Goal: Navigation & Orientation: Go to known website

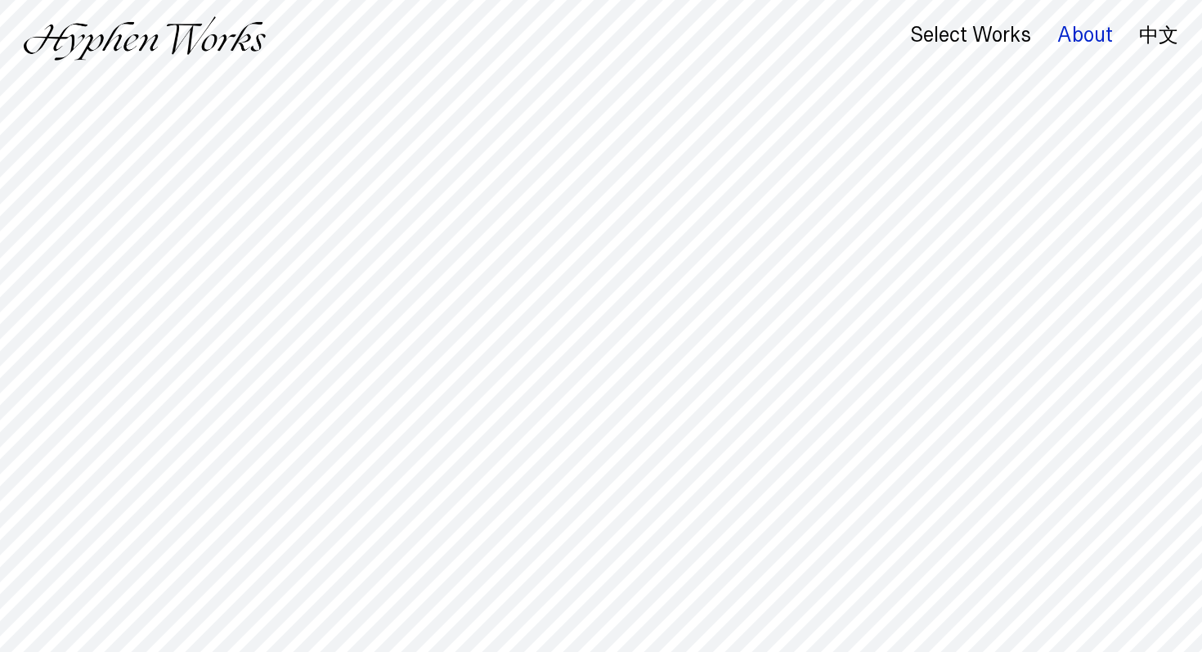
click at [1074, 35] on div "About" at bounding box center [1085, 35] width 56 height 23
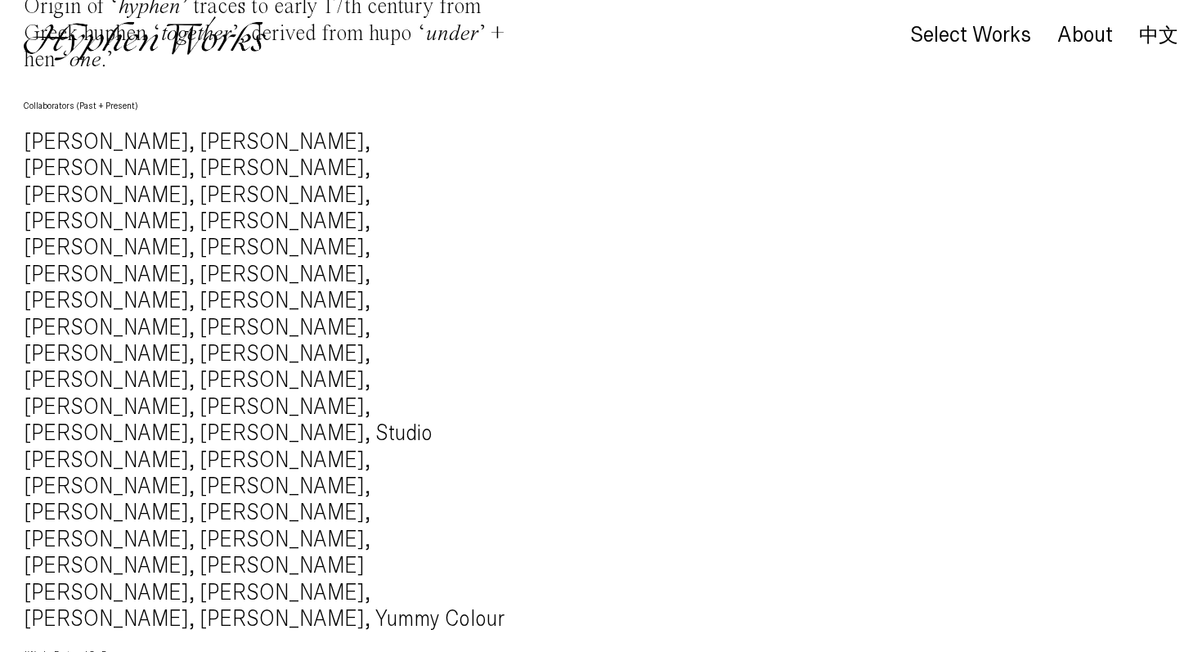
scroll to position [1755, 0]
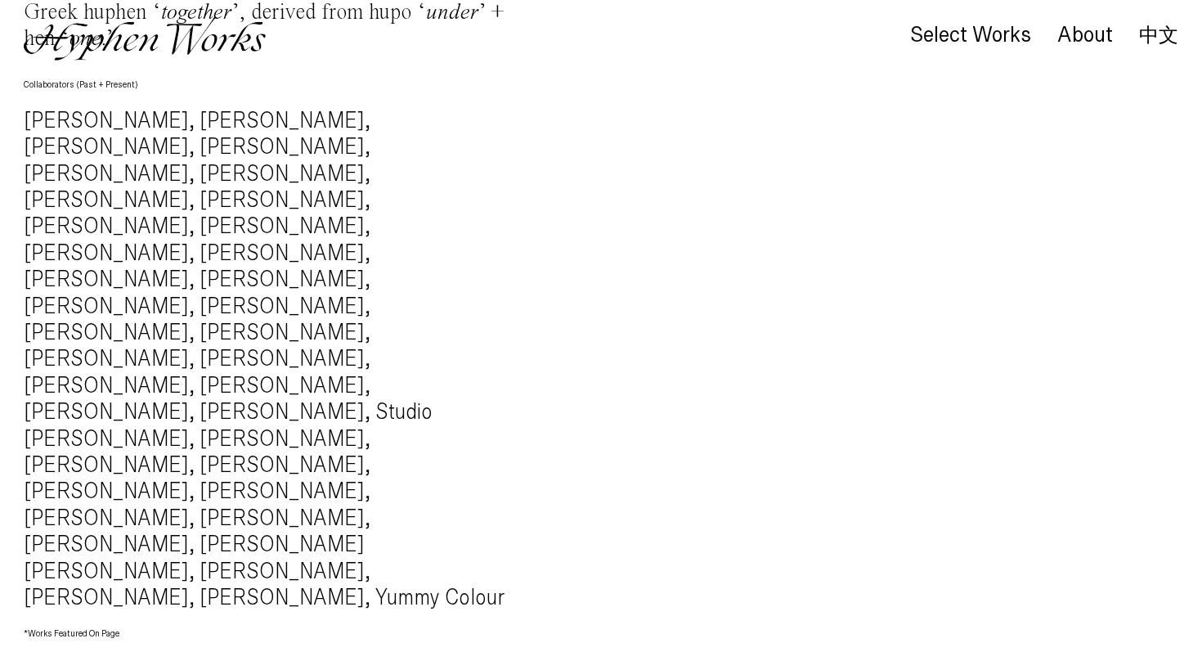
click at [1152, 38] on link "中文" at bounding box center [1158, 35] width 39 height 18
